Goal: Information Seeking & Learning: Learn about a topic

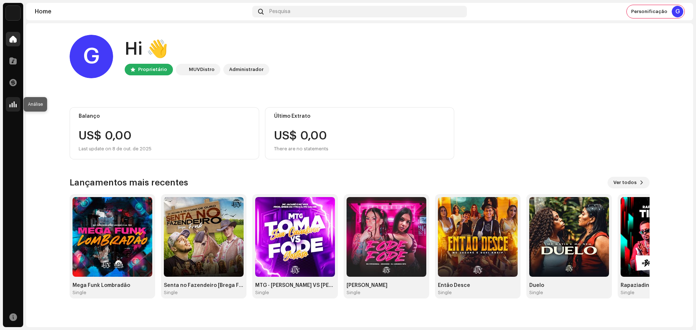
click at [18, 107] on div at bounding box center [13, 104] width 14 height 14
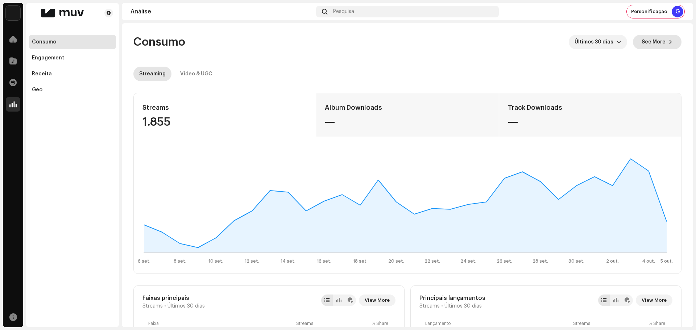
click at [642, 39] on span "See More" at bounding box center [654, 42] width 24 height 14
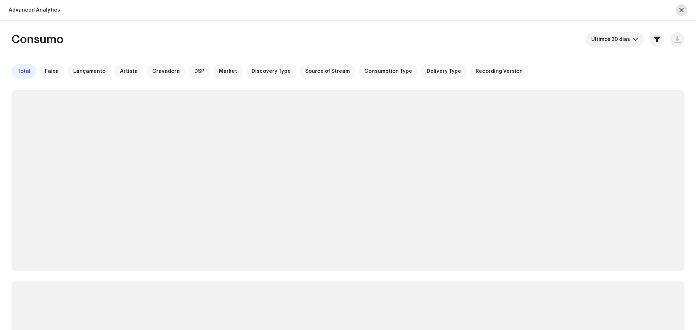
click at [682, 9] on span "button" at bounding box center [681, 10] width 4 height 6
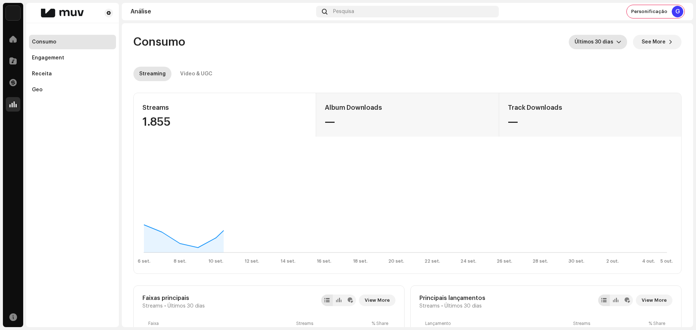
click at [604, 42] on span "Últimos 30 dias" at bounding box center [595, 42] width 42 height 14
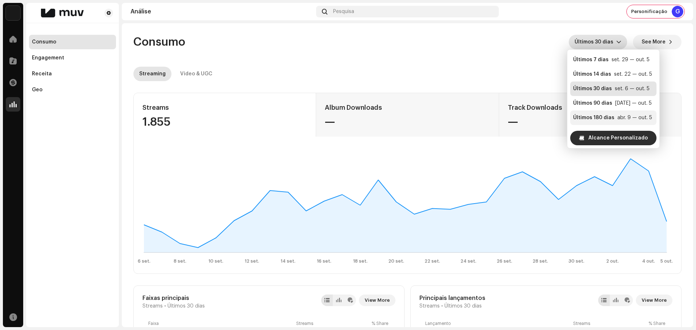
click at [597, 116] on div "Últimos 180 dias" at bounding box center [593, 117] width 41 height 7
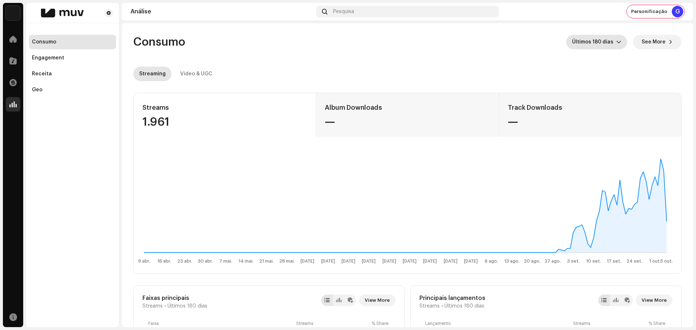
click at [156, 116] on div "1.961" at bounding box center [224, 122] width 165 height 12
copy div "1.961"
click at [201, 73] on div "Video & UGC" at bounding box center [196, 74] width 32 height 14
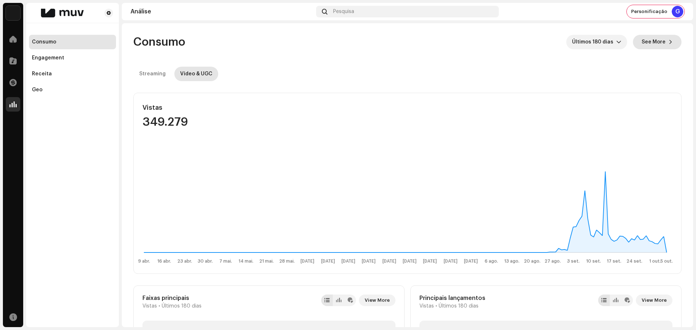
click at [668, 44] on span at bounding box center [670, 42] width 4 height 6
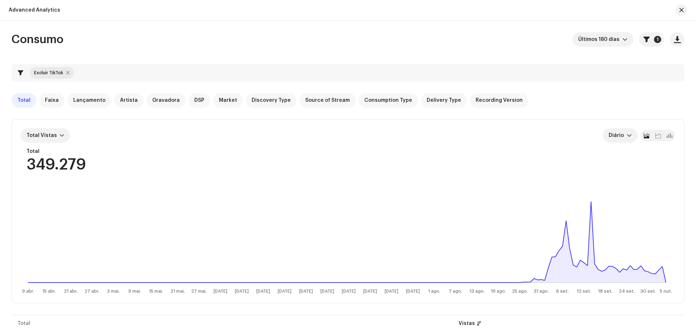
click at [69, 75] on div at bounding box center [68, 73] width 4 height 6
checkbox input "false"
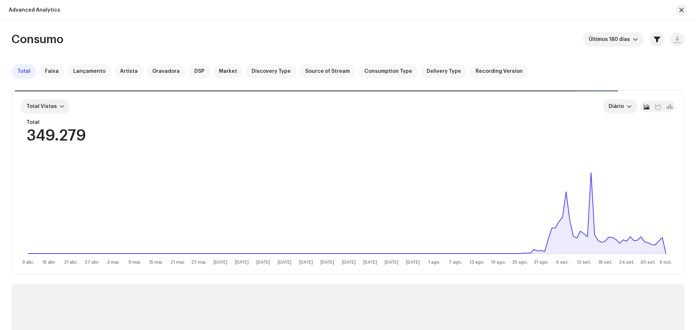
click at [78, 136] on div "349.279" at bounding box center [55, 135] width 59 height 15
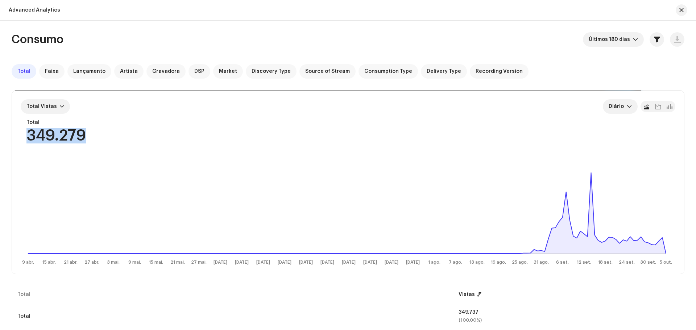
copy div "349.279"
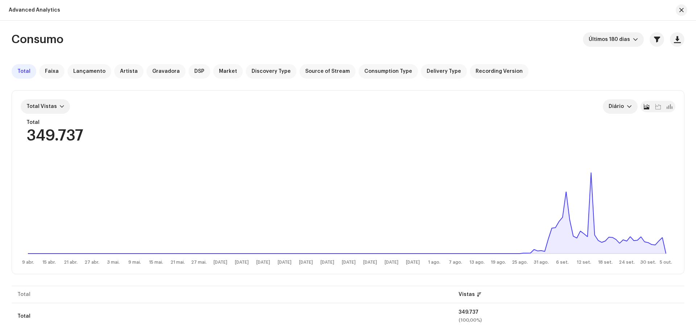
click at [66, 131] on div "349.737" at bounding box center [54, 135] width 57 height 15
copy div "349.737"
click at [684, 8] on button "button" at bounding box center [682, 10] width 12 height 12
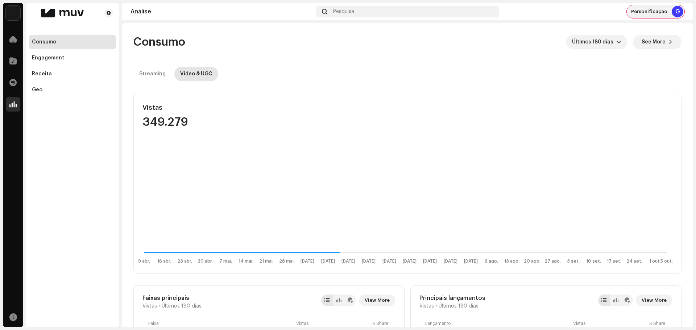
click at [666, 14] on span "Personificação" at bounding box center [649, 12] width 36 height 6
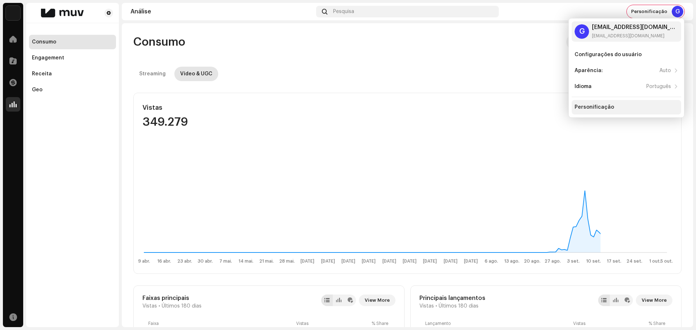
click at [603, 109] on div "Personificação" at bounding box center [594, 107] width 40 height 6
